Goal: Check status: Check status

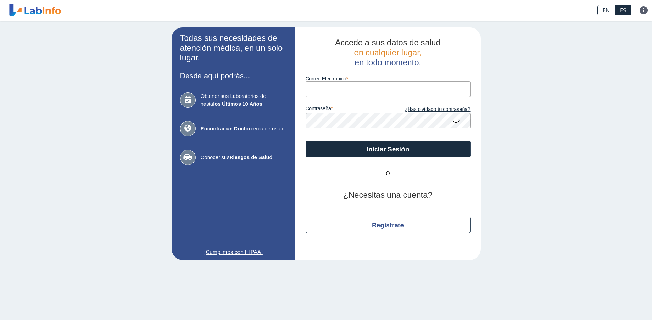
click at [350, 88] on input "Correo Electronico" at bounding box center [387, 88] width 165 height 15
type input "[EMAIL_ADDRESS][DOMAIN_NAME]"
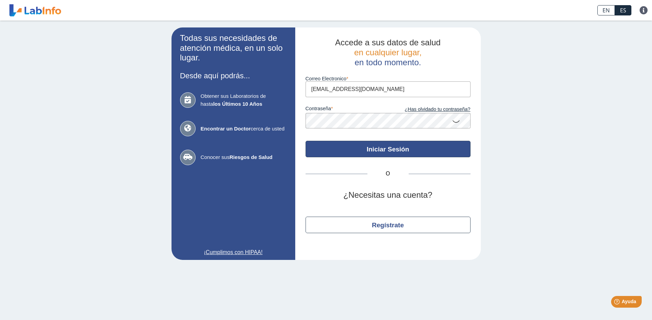
click at [384, 148] on button "Iniciar Sesión" at bounding box center [387, 149] width 165 height 16
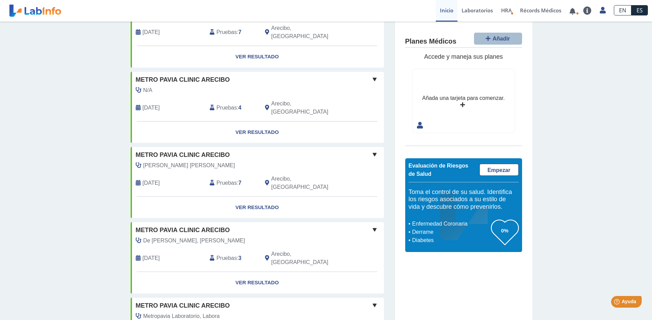
scroll to position [465, 0]
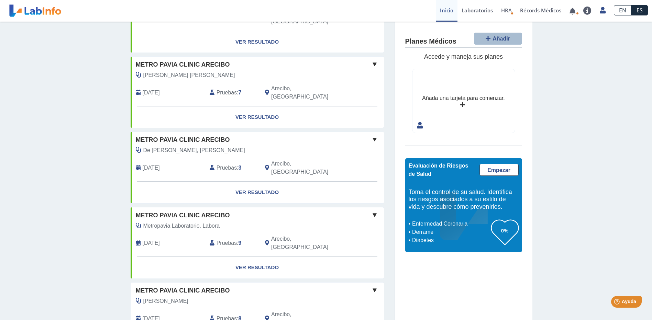
scroll to position [568, 0]
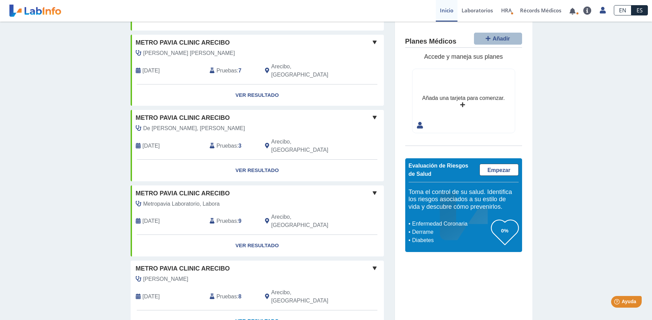
click at [252, 311] on link "Ver Resultado" at bounding box center [257, 322] width 253 height 22
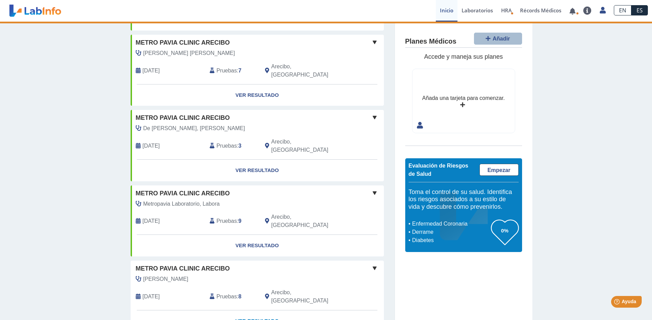
click at [252, 311] on link "Ver Resultado" at bounding box center [257, 322] width 253 height 22
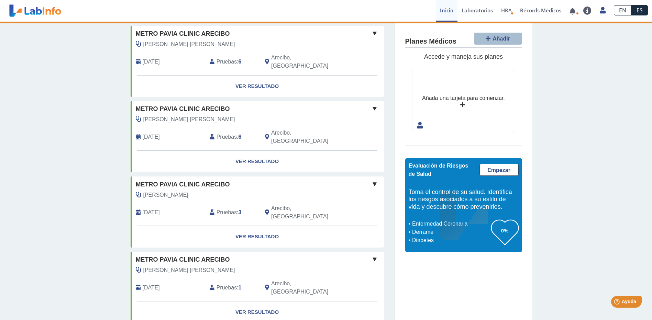
scroll to position [0, 0]
